Goal: Navigation & Orientation: Find specific page/section

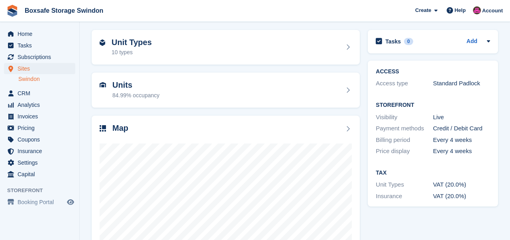
scroll to position [47, 0]
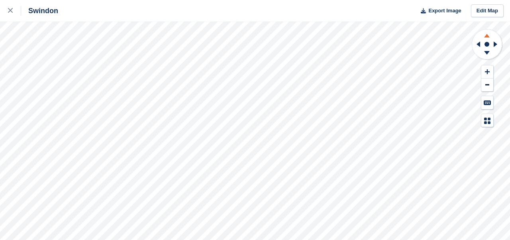
click at [487, 33] on icon at bounding box center [486, 34] width 21 height 10
click at [484, 70] on button at bounding box center [487, 71] width 12 height 13
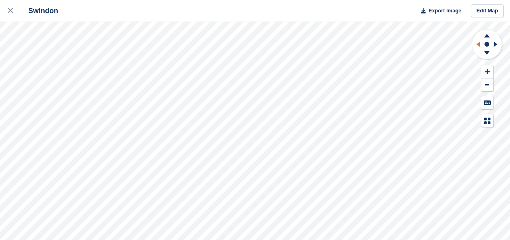
click at [477, 43] on icon at bounding box center [478, 44] width 4 height 6
click at [488, 73] on icon at bounding box center [487, 72] width 5 height 6
click at [487, 54] on icon at bounding box center [486, 54] width 21 height 10
click at [487, 36] on icon at bounding box center [487, 36] width 6 height 4
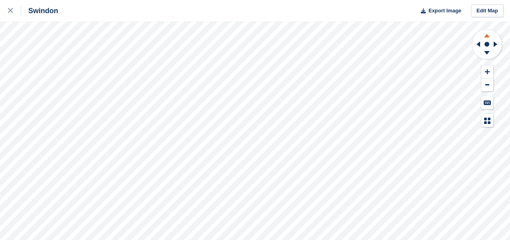
click at [487, 36] on icon at bounding box center [487, 36] width 6 height 4
click at [487, 76] on button at bounding box center [487, 71] width 12 height 13
click at [487, 34] on icon at bounding box center [487, 36] width 6 height 4
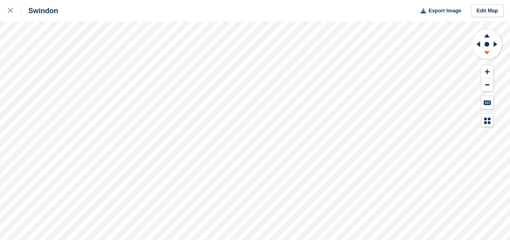
click at [486, 52] on icon at bounding box center [487, 53] width 6 height 4
click at [9, 11] on icon at bounding box center [10, 10] width 5 height 5
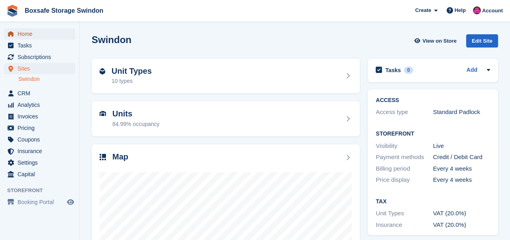
click at [24, 33] on span "Home" at bounding box center [42, 33] width 48 height 11
